Goal: Task Accomplishment & Management: Complete application form

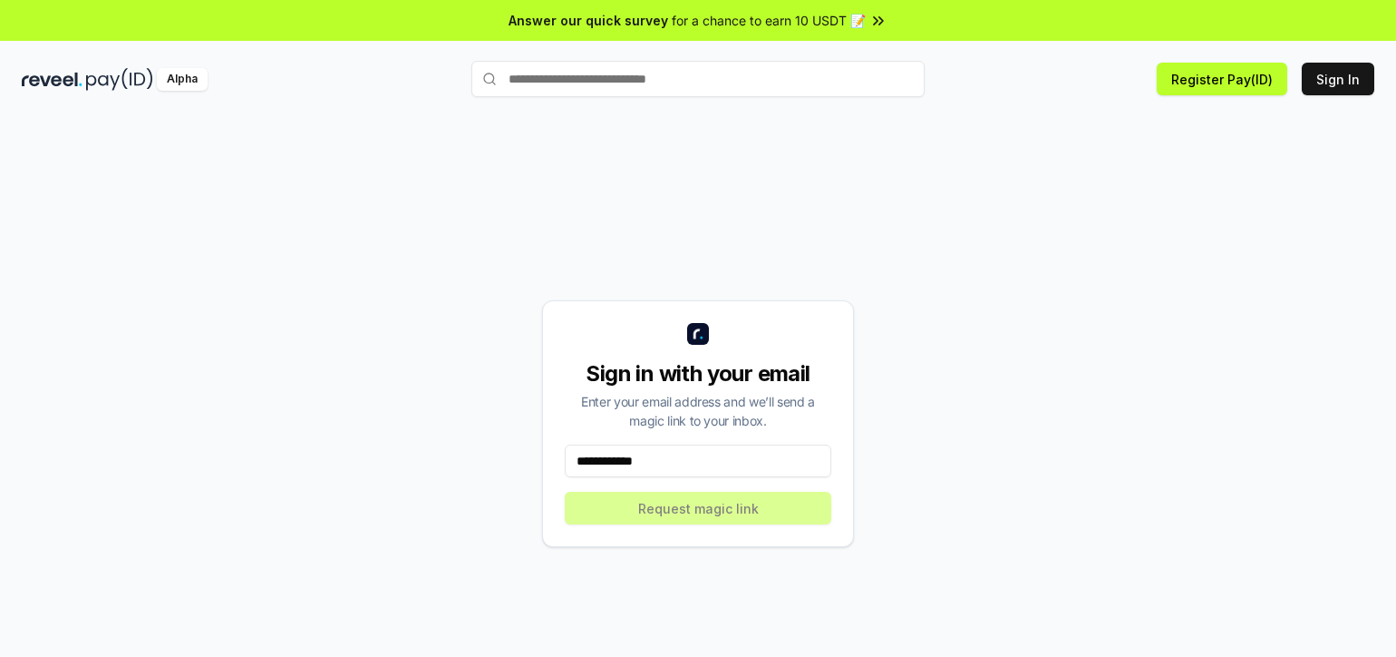
scroll to position [51, 0]
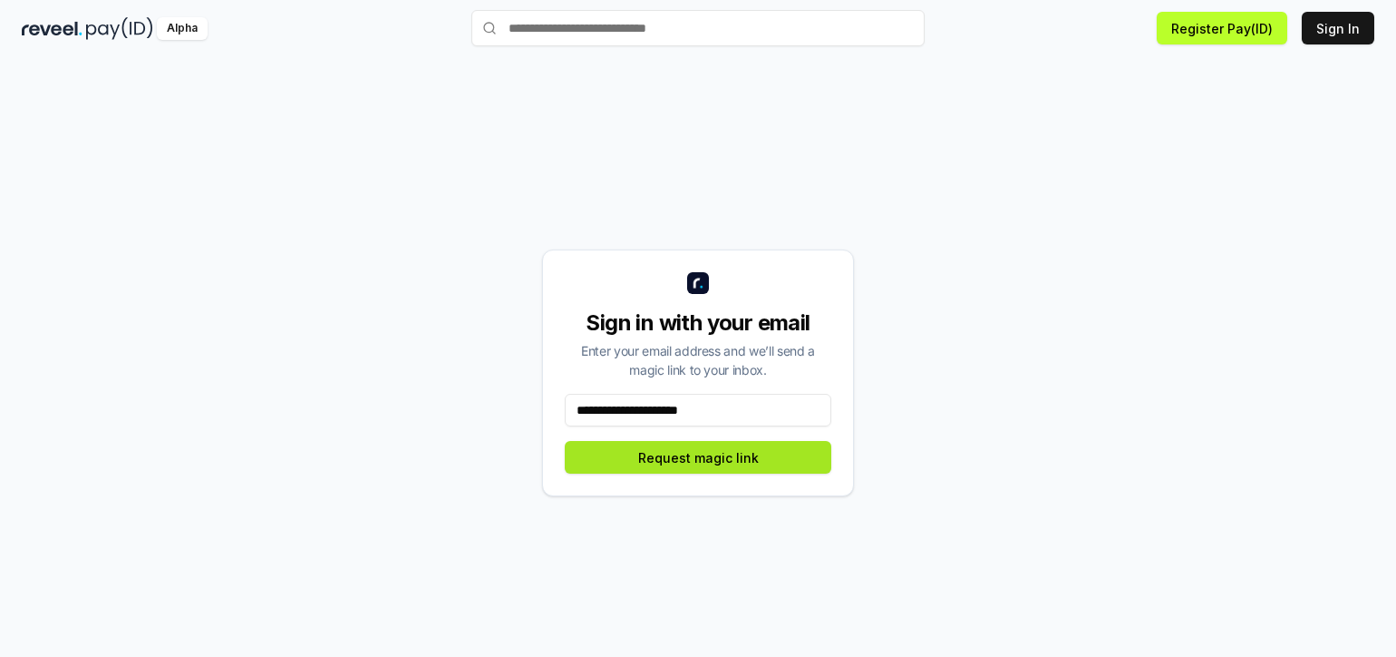
type input "**********"
click at [718, 449] on button "Request magic link" at bounding box center [698, 457] width 267 height 33
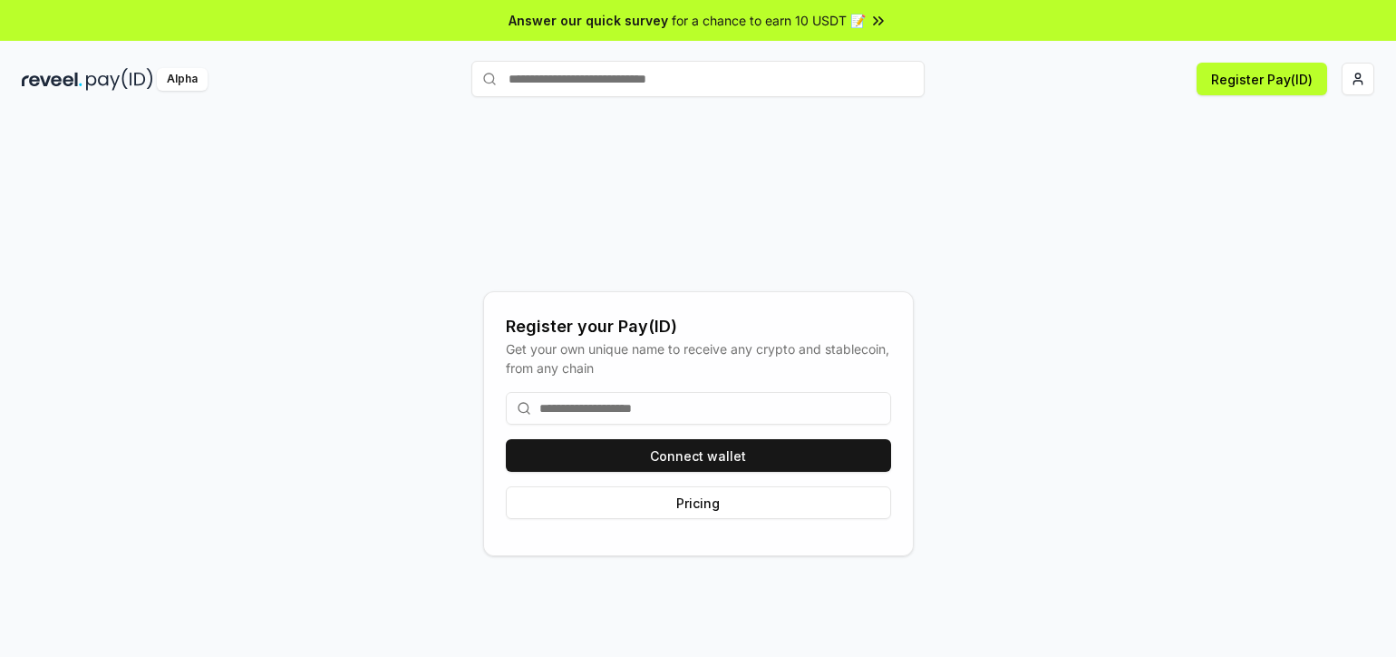
click at [635, 419] on input at bounding box center [698, 408] width 385 height 33
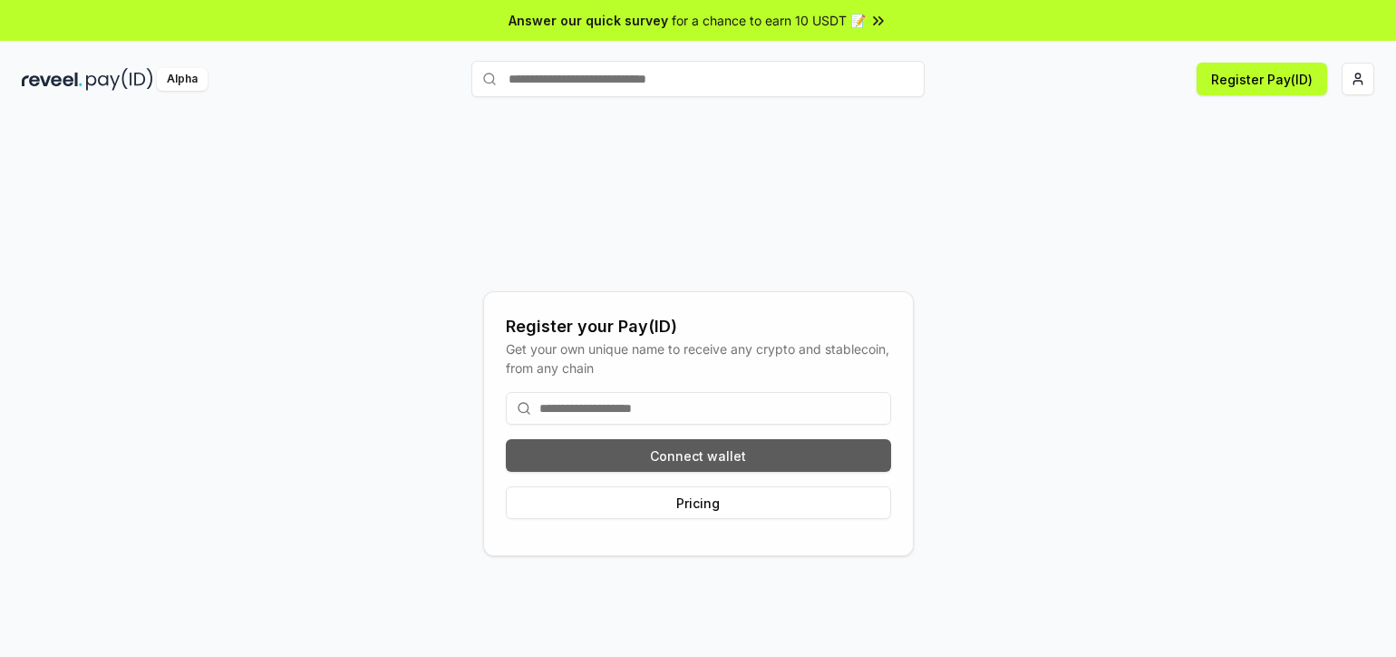
click at [699, 453] on button "Connect wallet" at bounding box center [698, 455] width 385 height 33
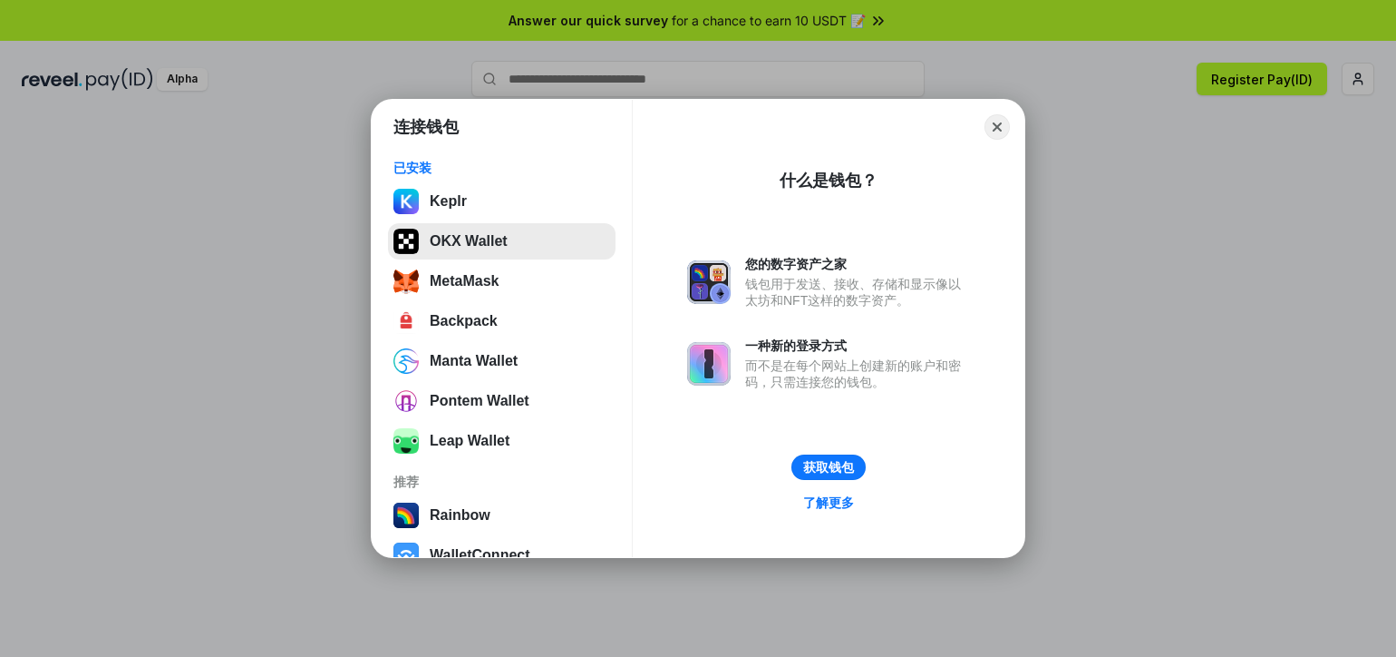
click at [492, 234] on button "OKX Wallet" at bounding box center [502, 241] width 228 height 36
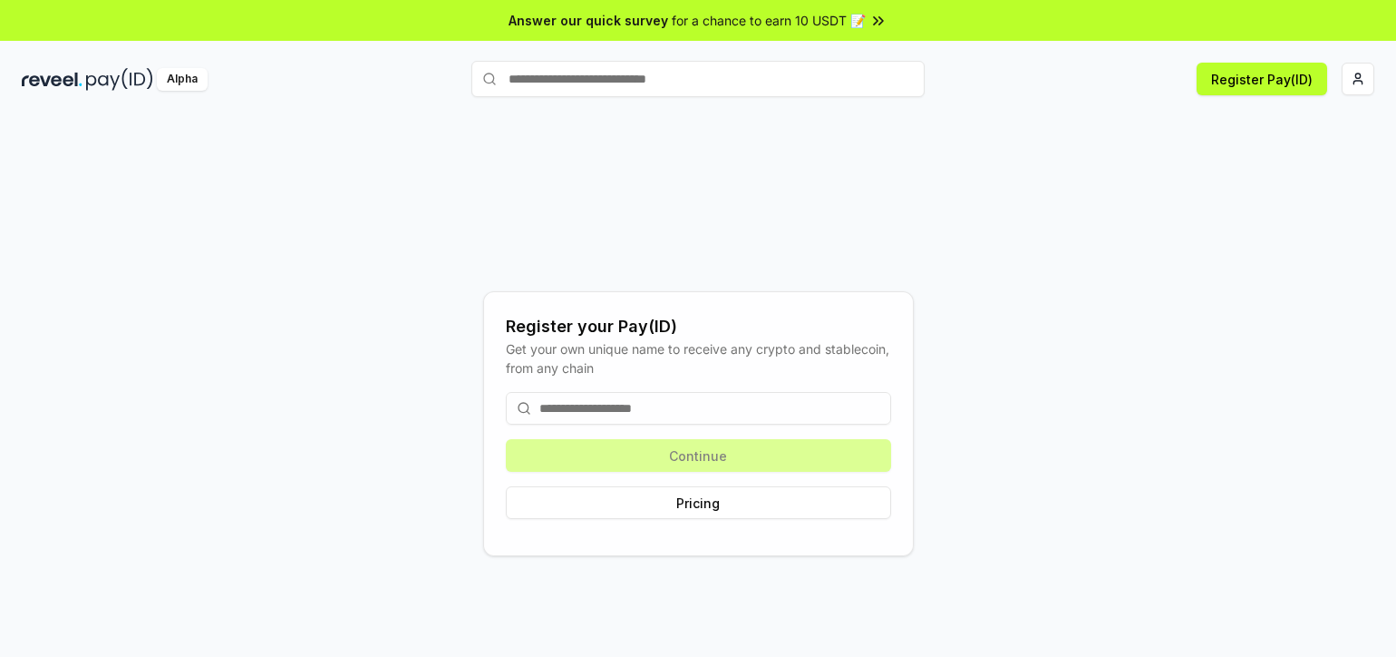
click at [665, 408] on input at bounding box center [698, 408] width 385 height 33
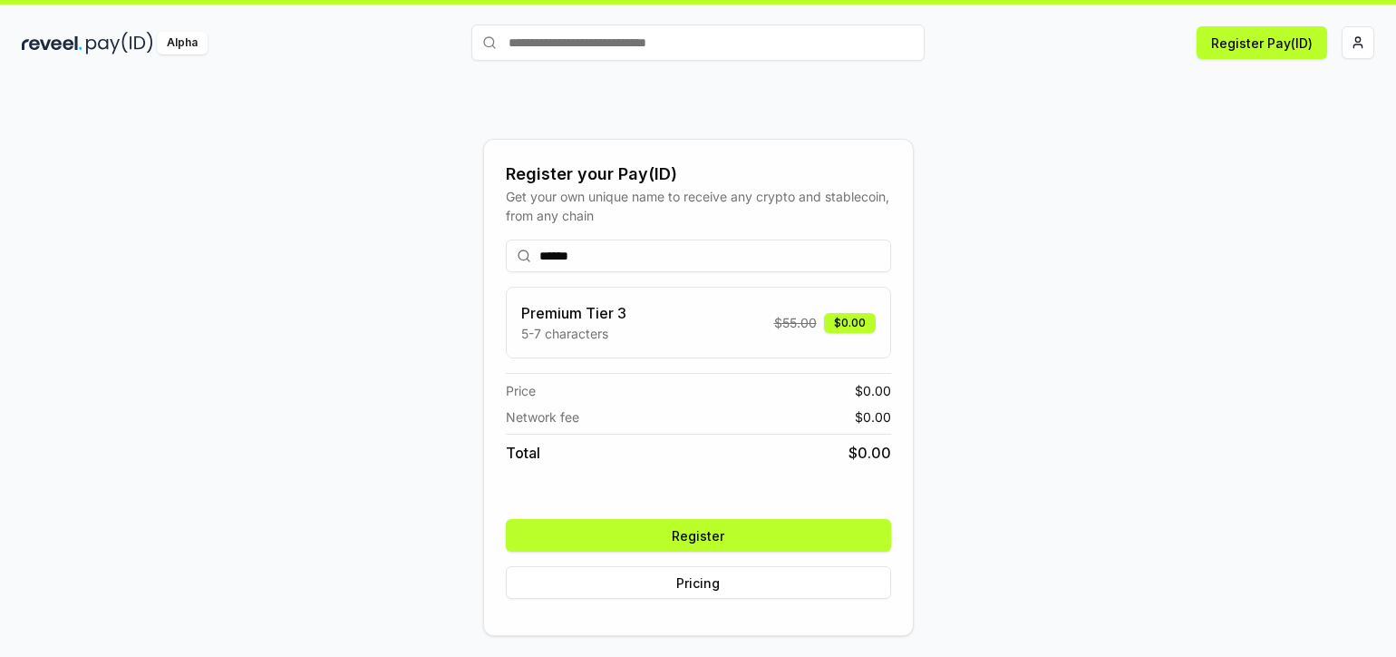
scroll to position [51, 0]
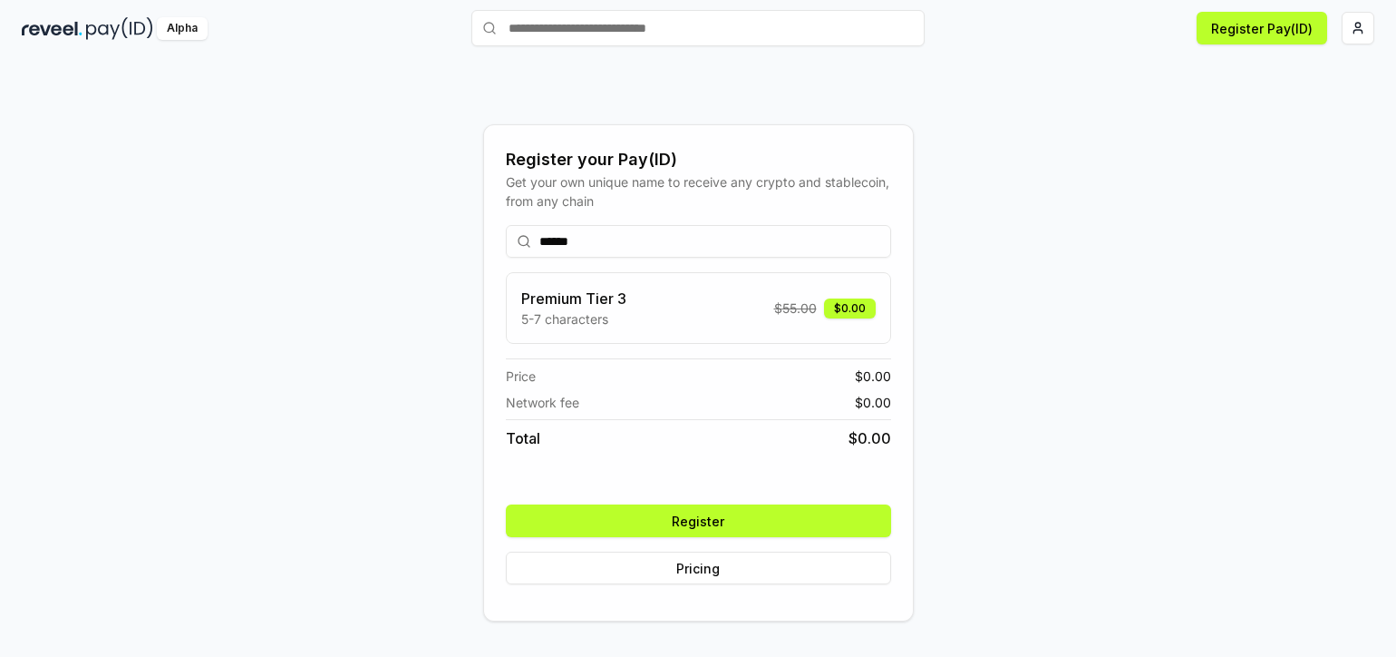
type input "******"
click at [708, 513] on button "Register" at bounding box center [698, 520] width 385 height 33
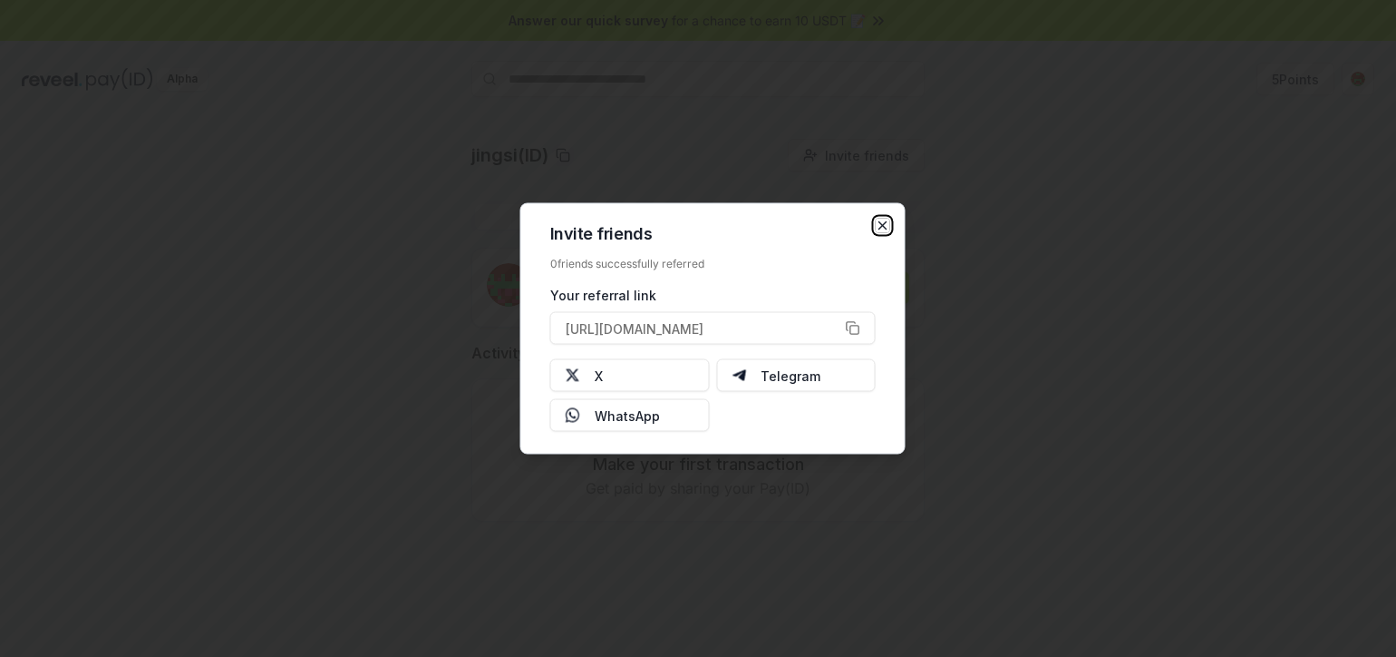
click at [885, 225] on icon "button" at bounding box center [883, 226] width 15 height 15
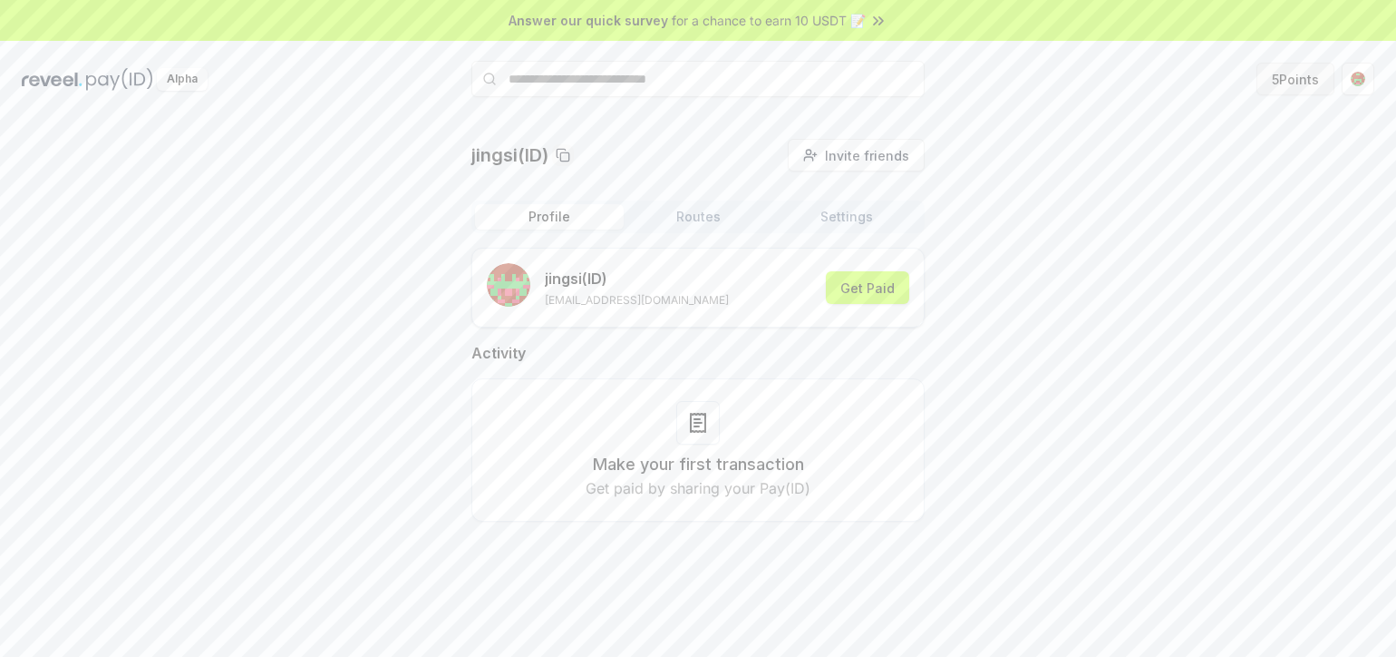
click at [1283, 82] on button "5 Points" at bounding box center [1296, 79] width 78 height 33
